Goal: Find specific page/section: Find specific page/section

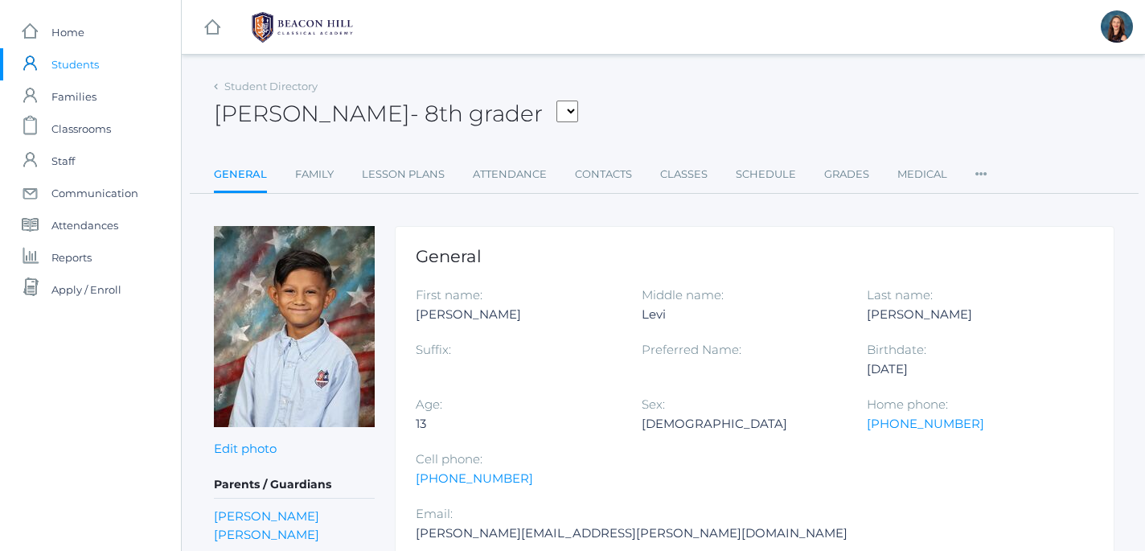
scroll to position [43, 0]
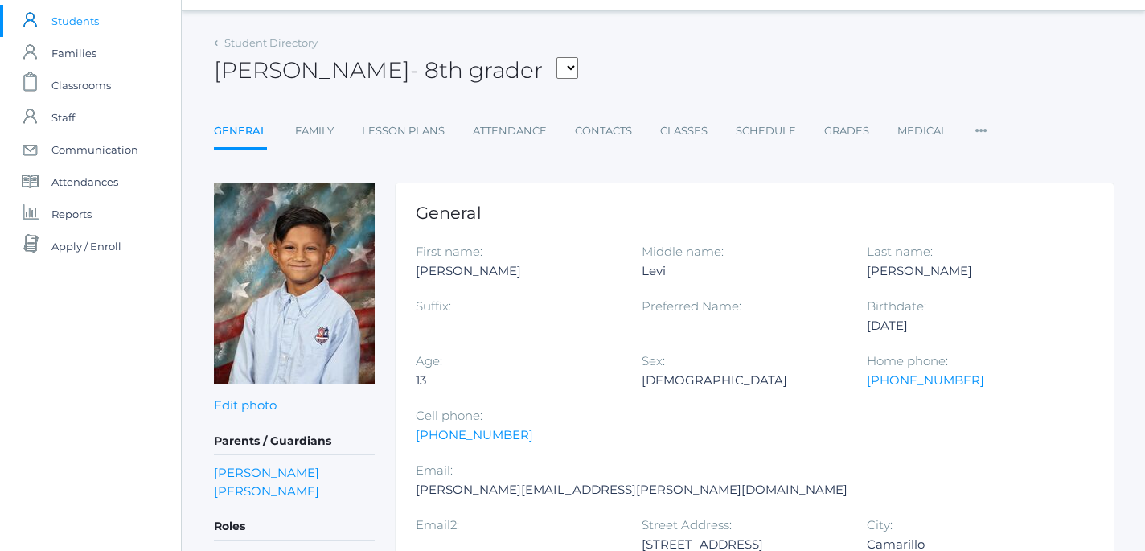
click at [74, 24] on span "Students" at bounding box center [74, 21] width 47 height 32
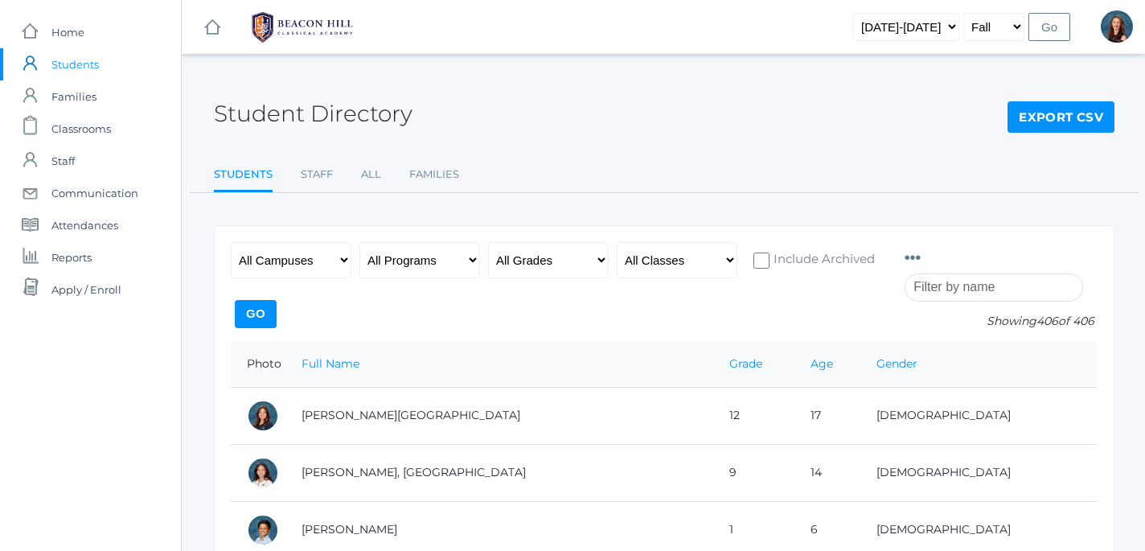
click at [971, 284] on input "search" at bounding box center [993, 287] width 178 height 28
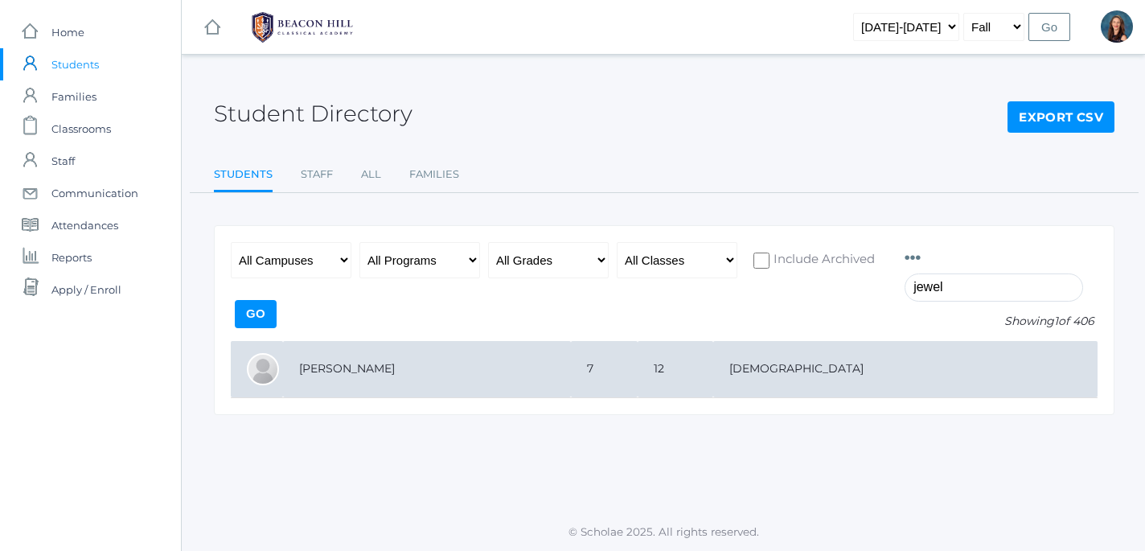
type input "jewel"
click at [334, 375] on td "[PERSON_NAME]" at bounding box center [427, 369] width 288 height 57
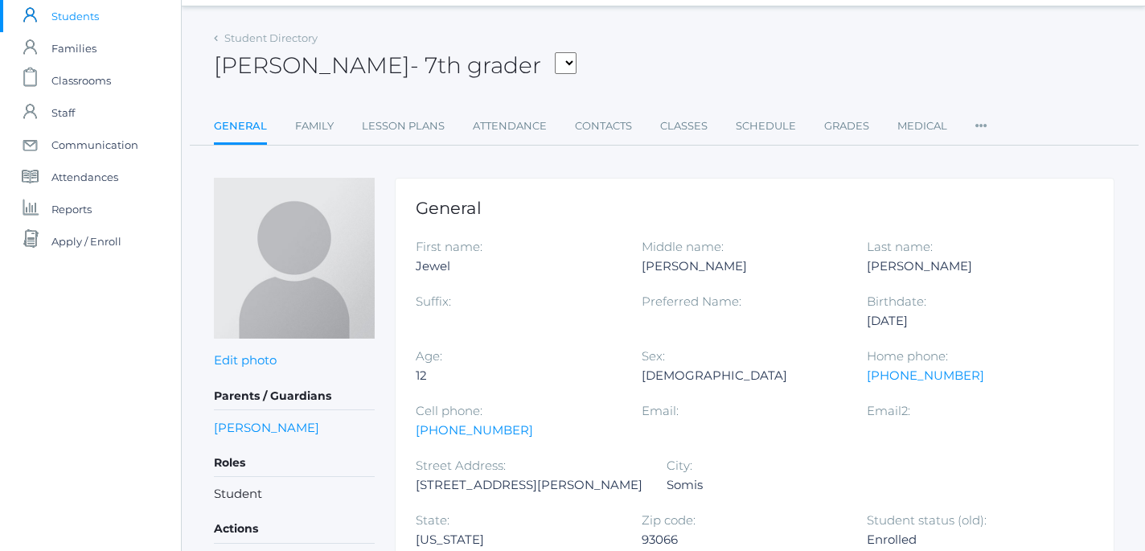
scroll to position [51, 2]
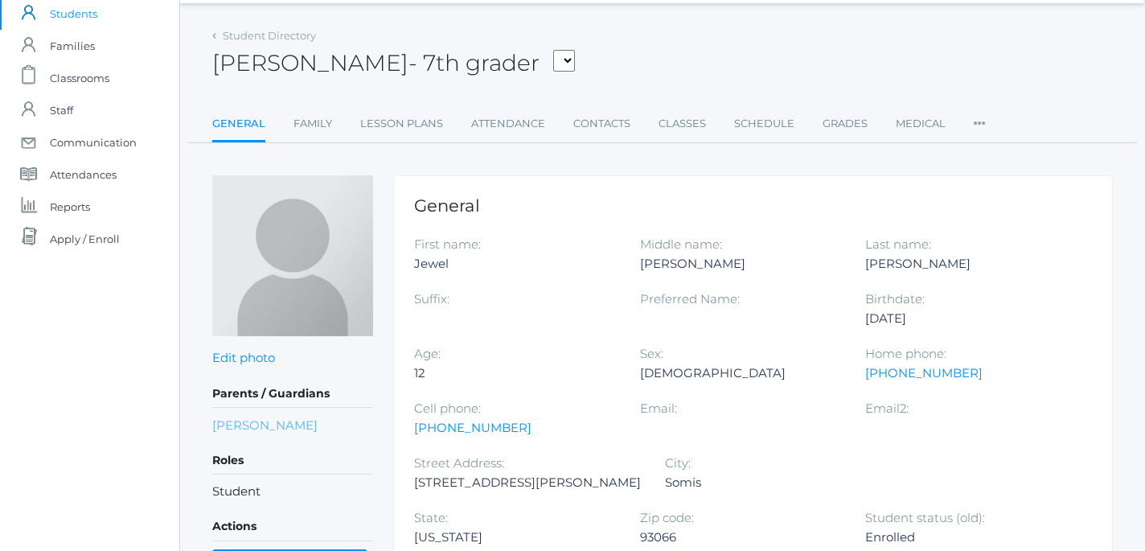
click at [278, 424] on link "[PERSON_NAME]" at bounding box center [264, 425] width 105 height 18
